Goal: Transaction & Acquisition: Subscribe to service/newsletter

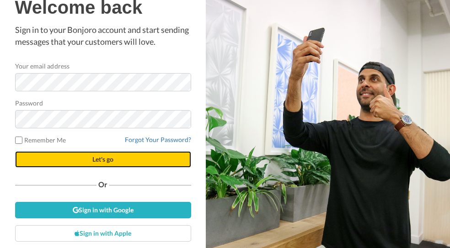
click at [95, 162] on span "Let's go" at bounding box center [102, 160] width 21 height 8
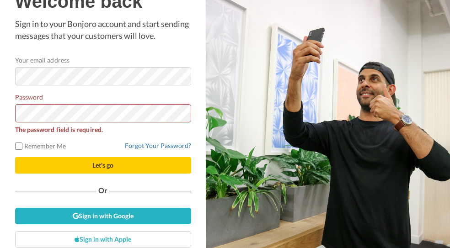
scroll to position [20, 0]
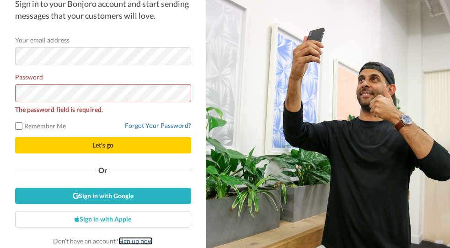
click at [130, 241] on link "Sign up now" at bounding box center [135, 241] width 34 height 8
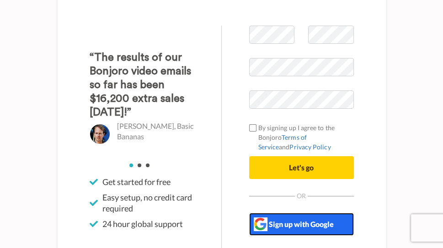
click at [312, 222] on button "Sign up with Google" at bounding box center [301, 224] width 105 height 23
